Goal: Task Accomplishment & Management: Manage account settings

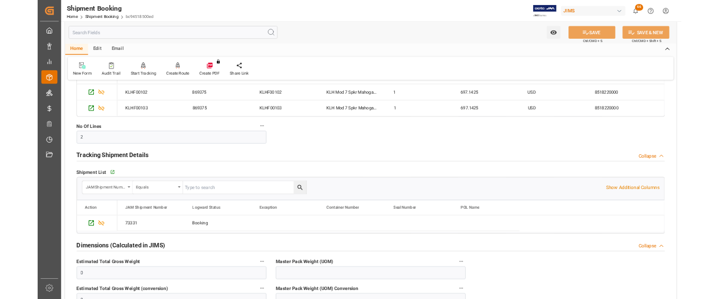
scroll to position [112, 0]
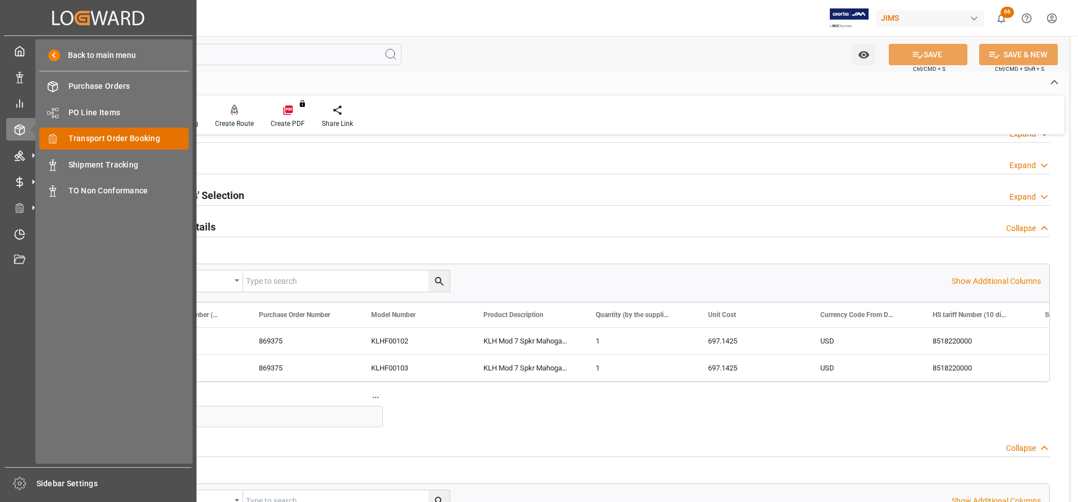
click at [101, 137] on span "Transport Order Booking" at bounding box center [129, 139] width 121 height 12
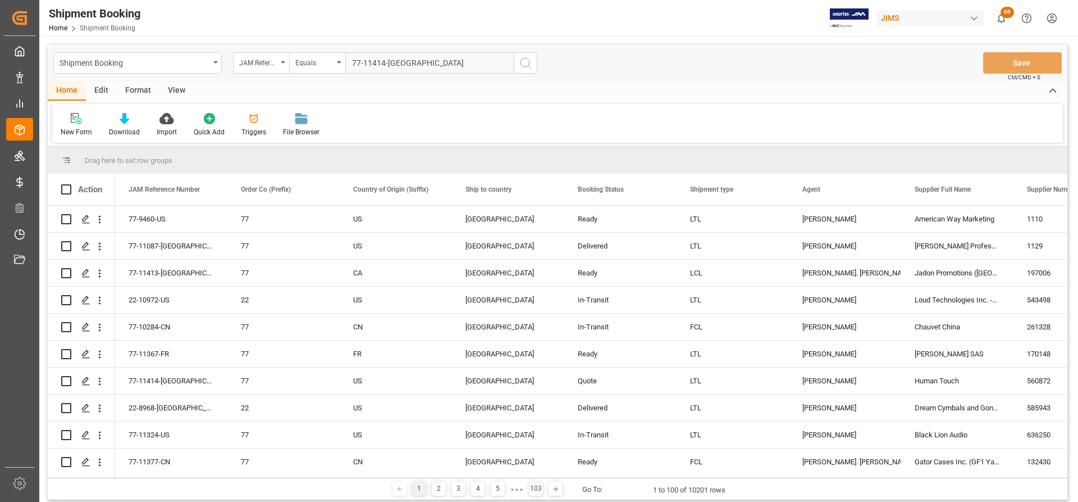
type input "77-11414-[GEOGRAPHIC_DATA]"
click at [516, 68] on button "search button" at bounding box center [526, 62] width 24 height 21
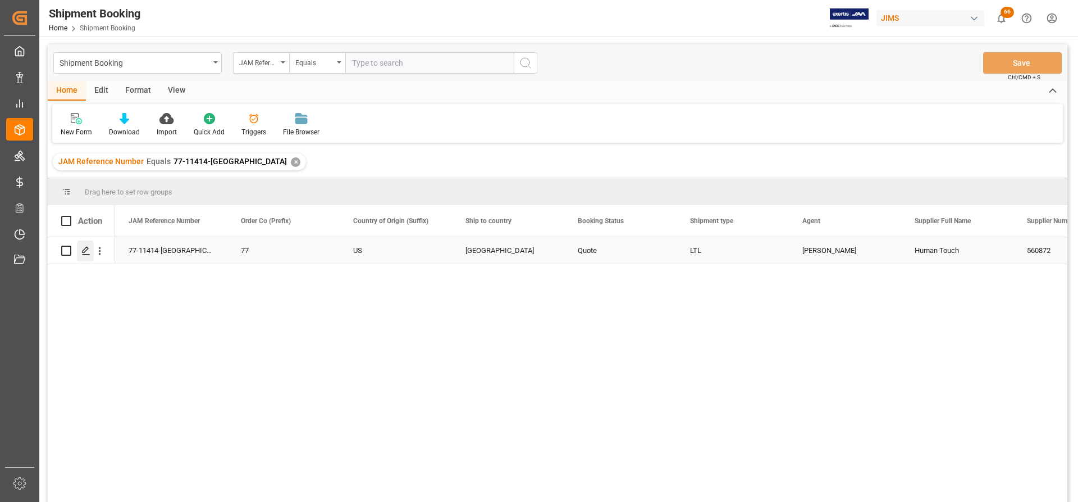
click at [86, 252] on icon "Press SPACE to select this row." at bounding box center [85, 250] width 9 height 9
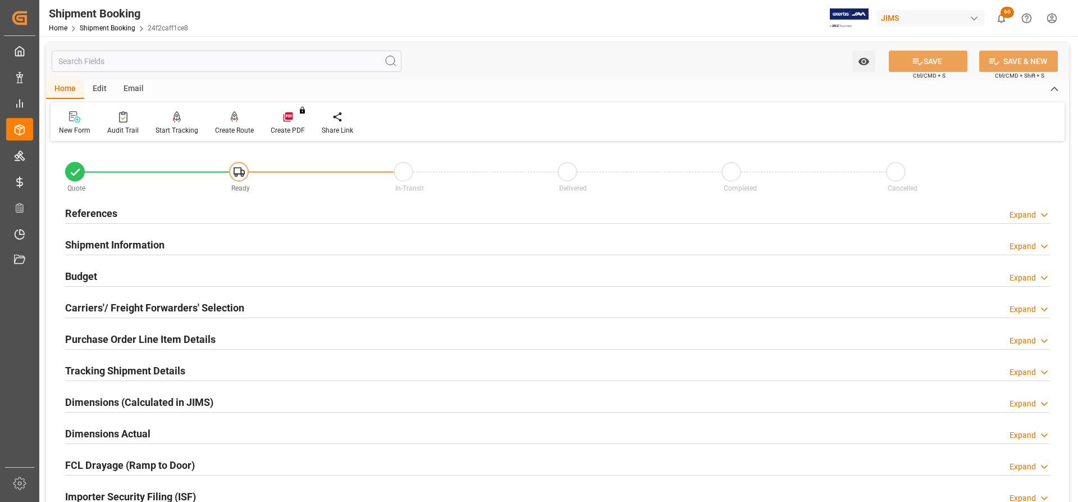
click at [98, 245] on h2 "Shipment Information" at bounding box center [114, 244] width 99 height 15
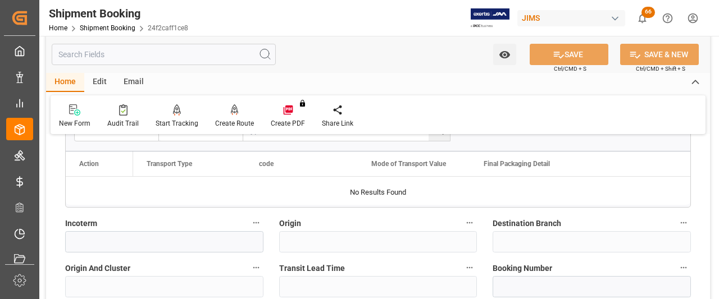
scroll to position [393, 0]
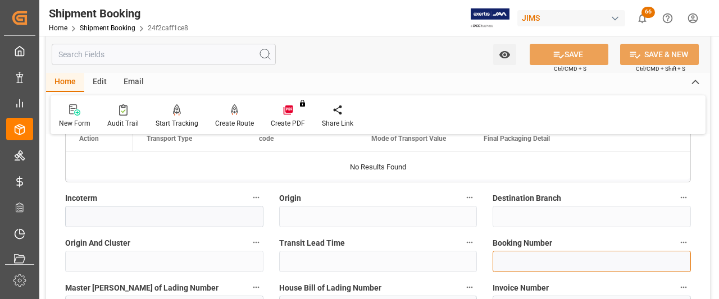
click at [506, 264] on input at bounding box center [592, 261] width 198 height 21
paste input "C1415065"
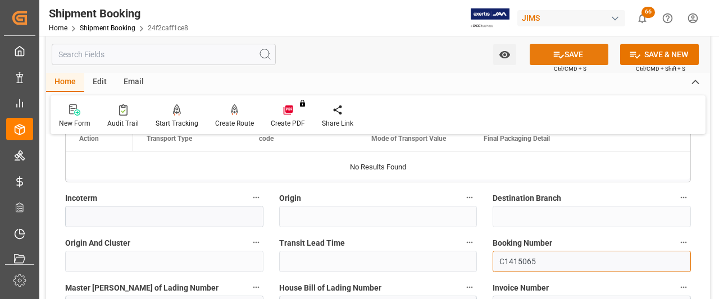
type input "C1415065"
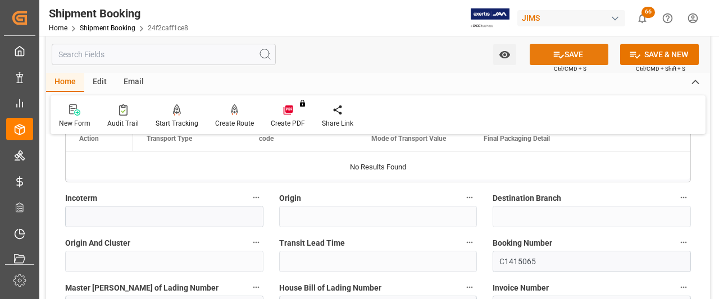
click at [577, 59] on button "SAVE" at bounding box center [569, 54] width 79 height 21
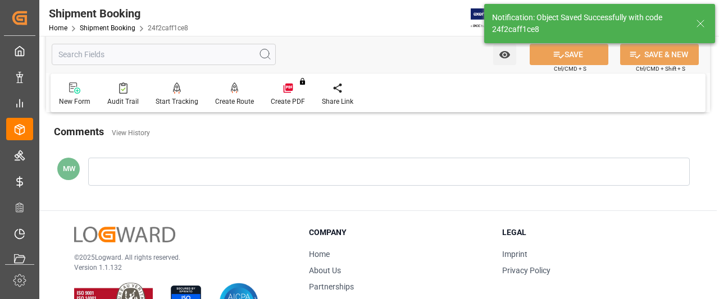
scroll to position [53, 0]
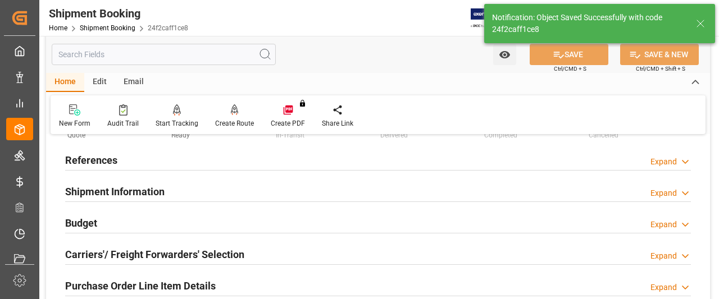
click at [80, 224] on h2 "Budget" at bounding box center [81, 223] width 32 height 15
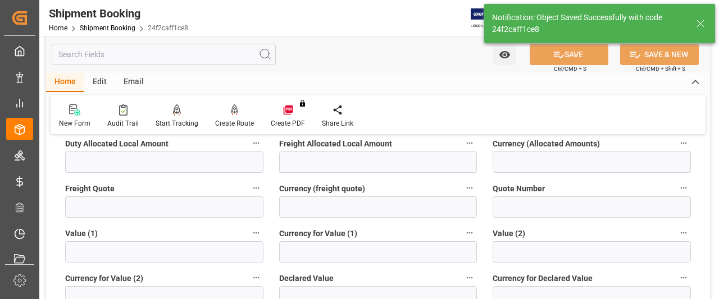
scroll to position [165, 0]
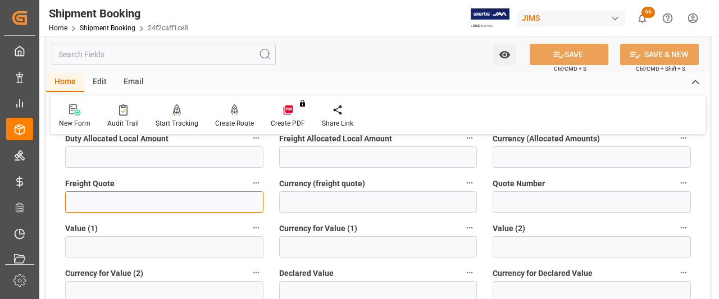
click at [80, 203] on input "text" at bounding box center [164, 202] width 198 height 21
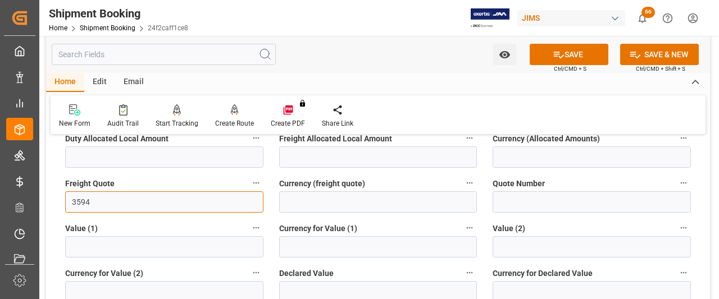
type input "3594"
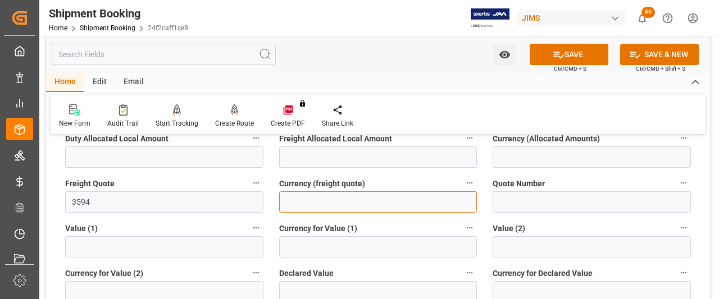
click at [293, 209] on input at bounding box center [378, 202] width 198 height 21
type input "CAD"
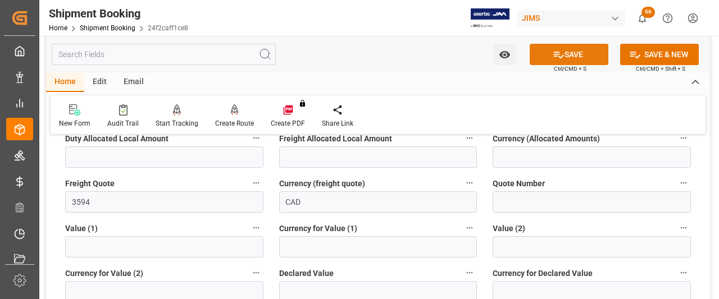
click at [572, 53] on button "SAVE" at bounding box center [569, 54] width 79 height 21
